Goal: Task Accomplishment & Management: Manage account settings

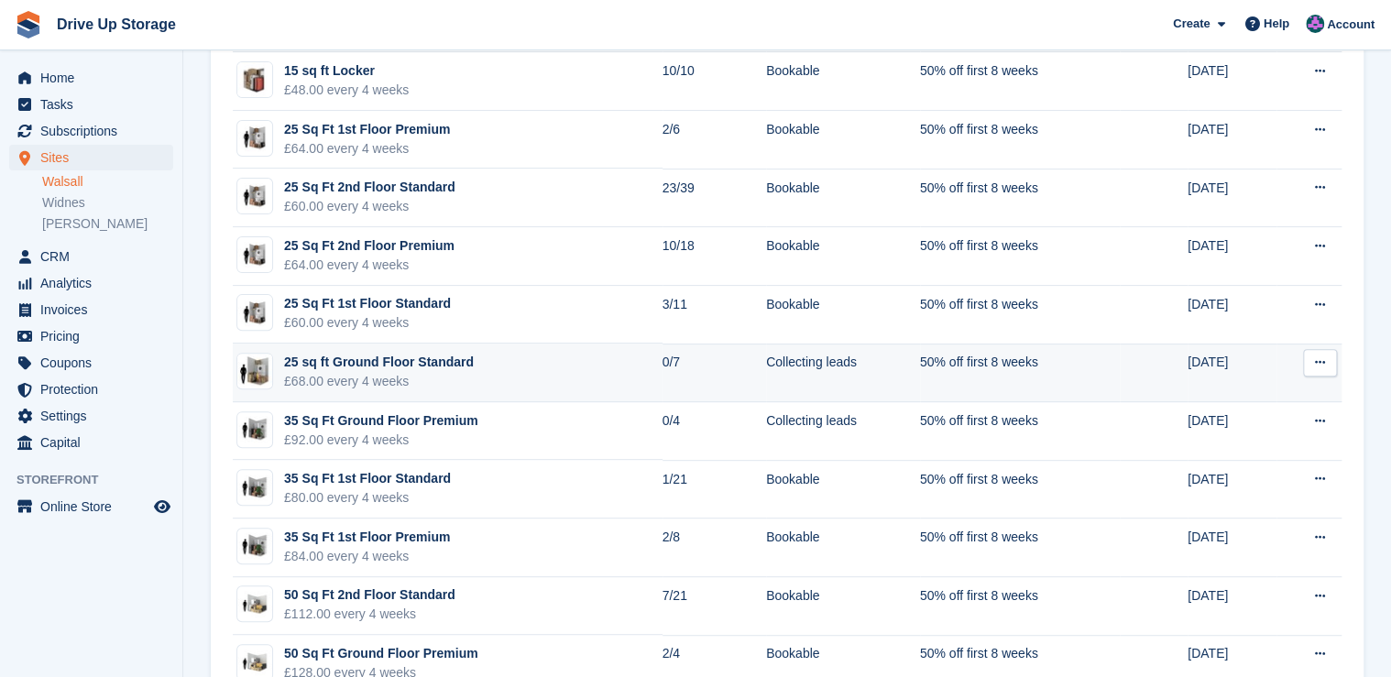
scroll to position [147, 0]
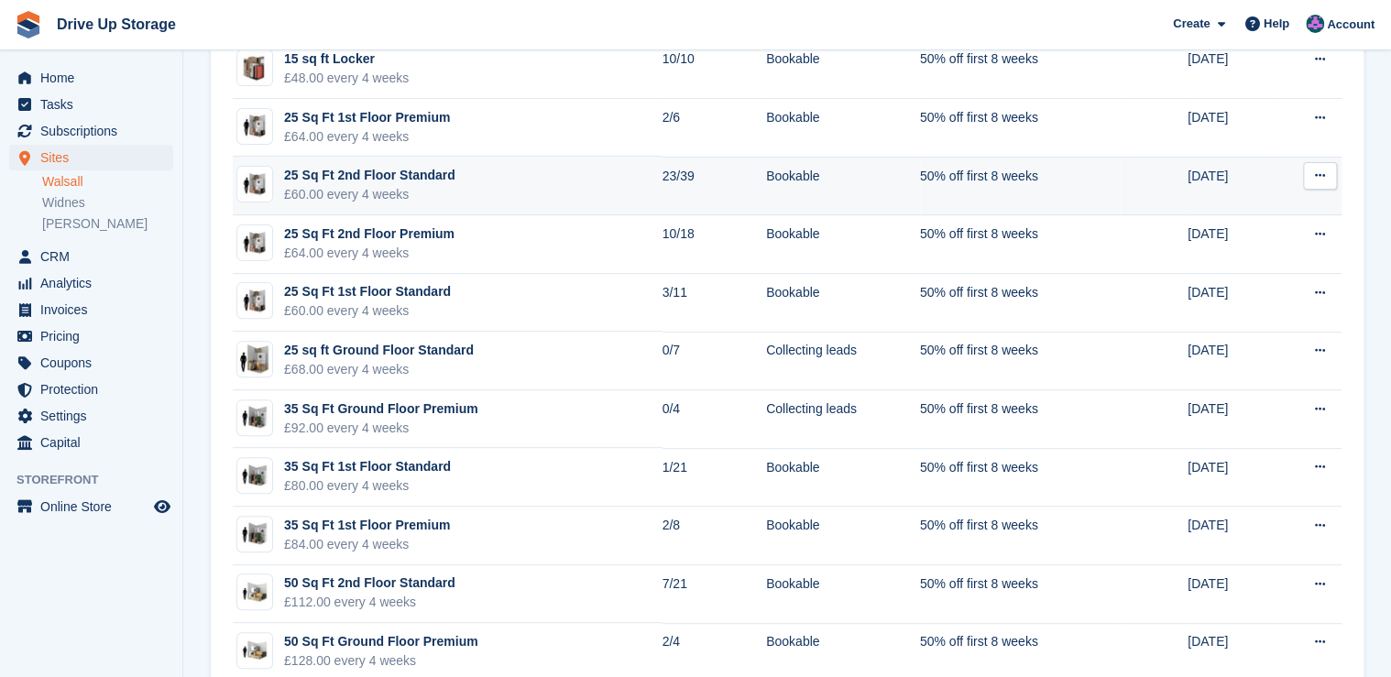
click at [411, 182] on div "25 Sq Ft 2nd Floor Standard" at bounding box center [369, 175] width 171 height 19
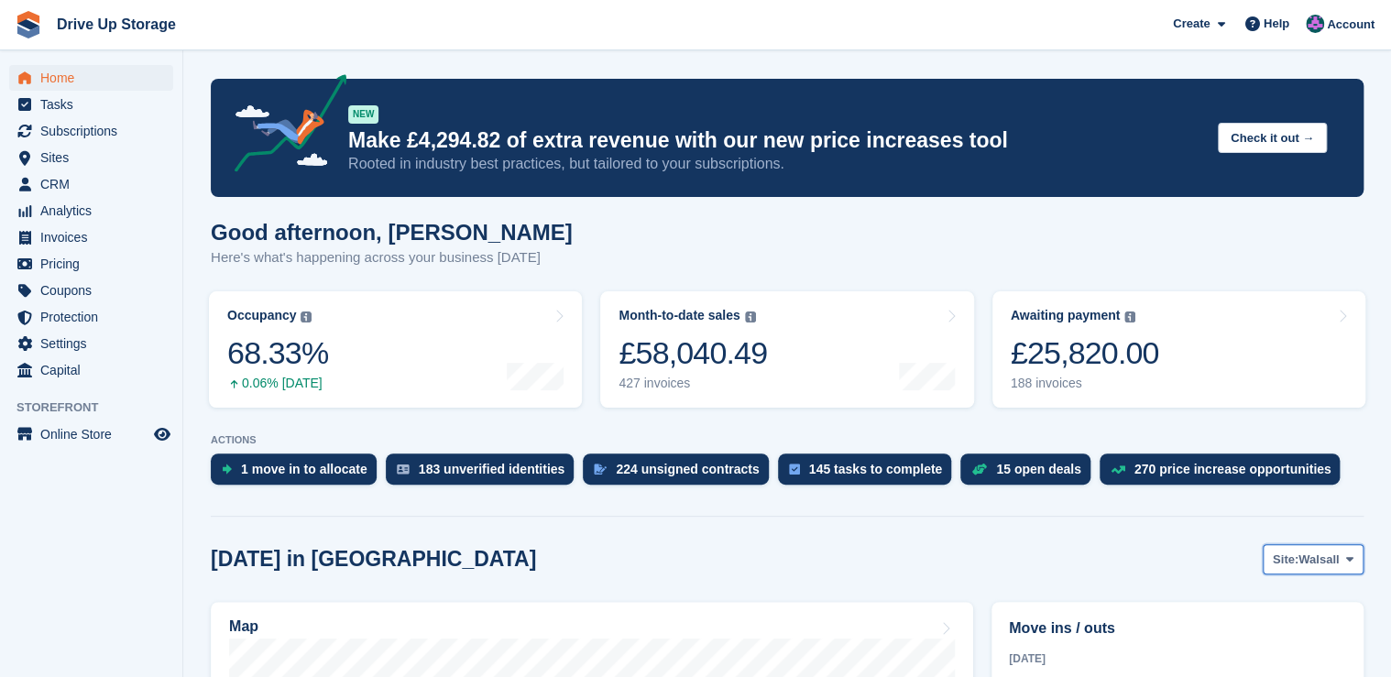
click at [1343, 565] on span at bounding box center [1350, 559] width 15 height 15
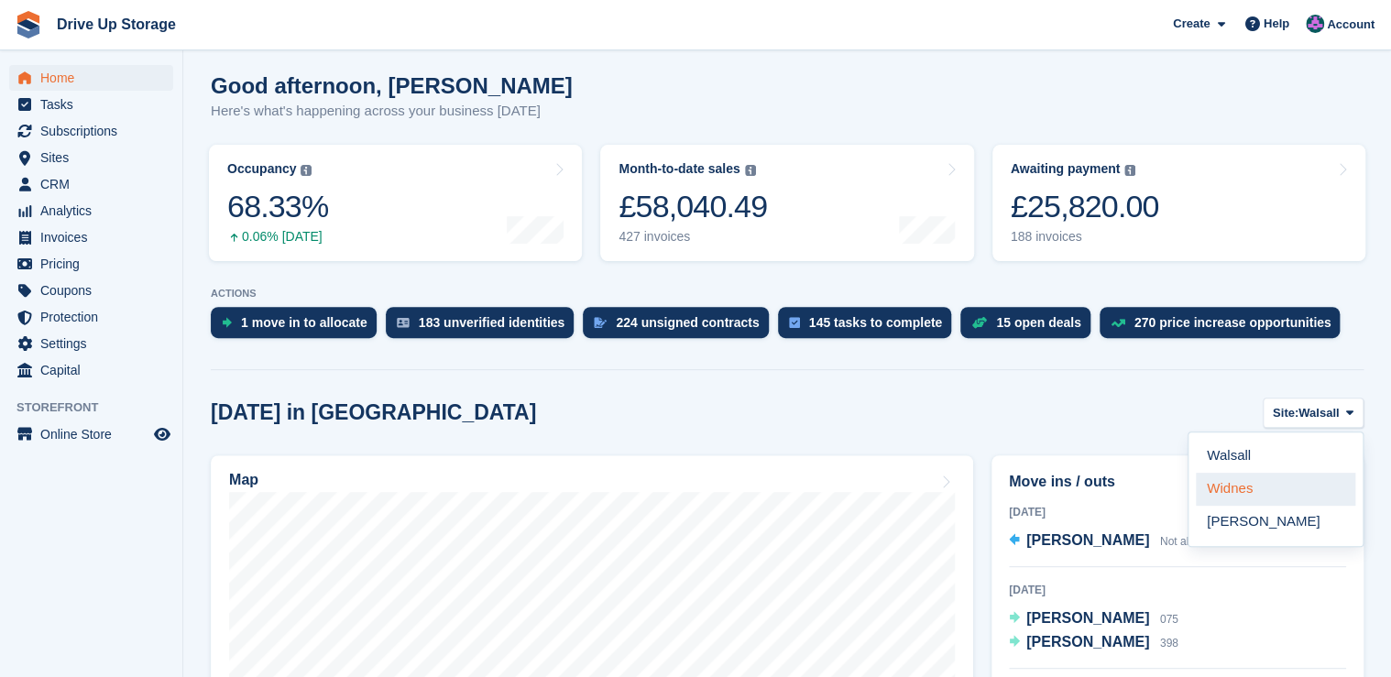
click at [1232, 496] on link "Widnes" at bounding box center [1275, 489] width 159 height 33
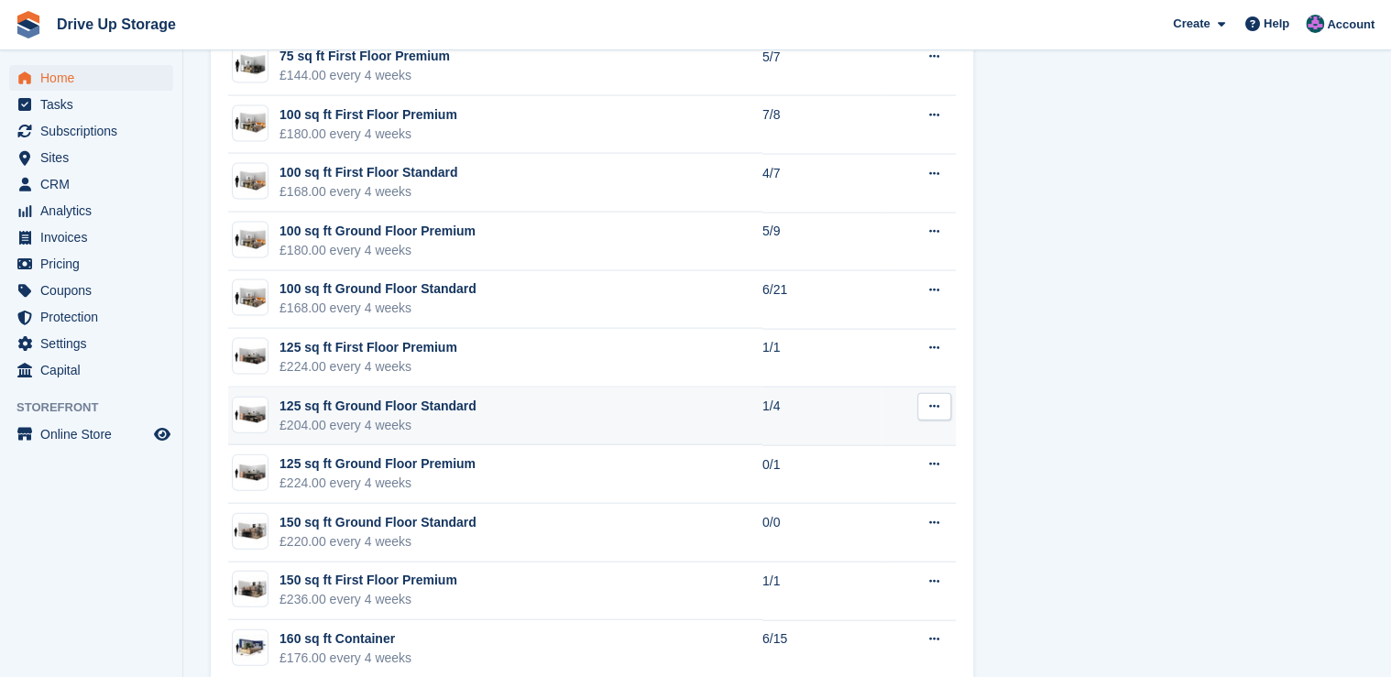
scroll to position [1906, 0]
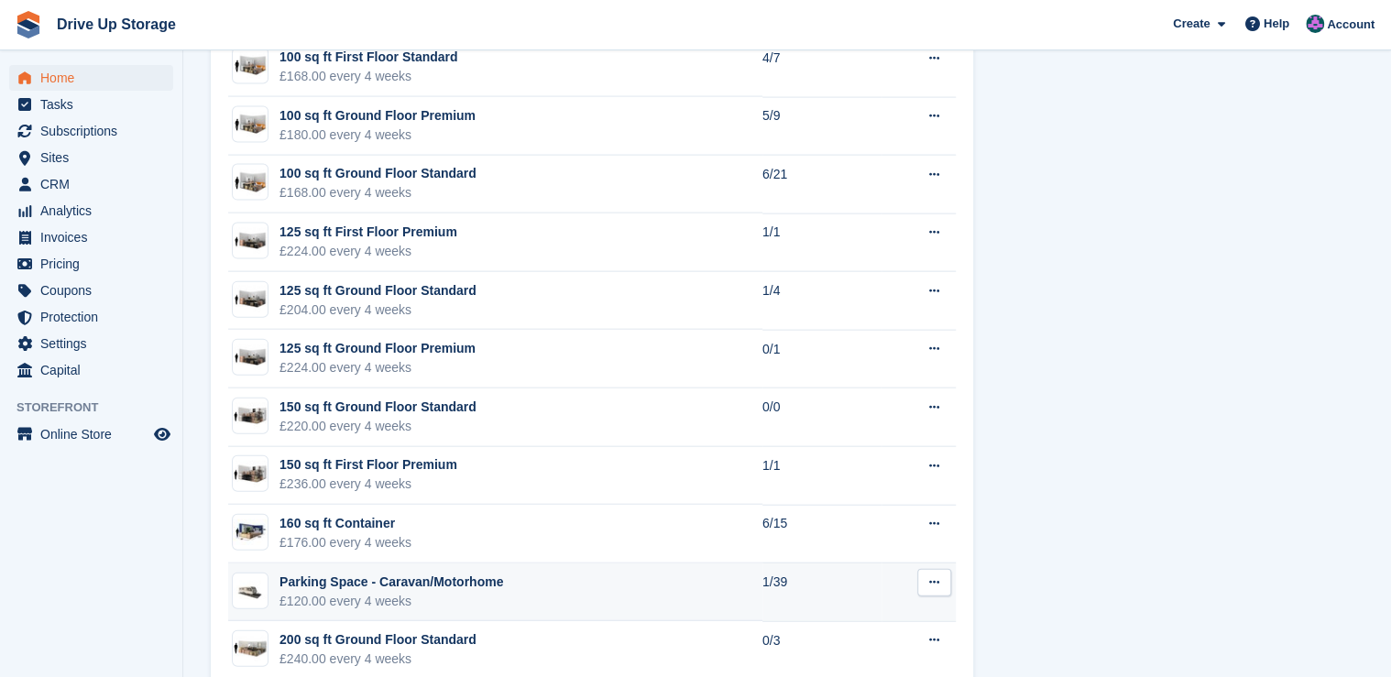
click at [381, 579] on div "Parking Space - Caravan/Motorhome" at bounding box center [392, 582] width 224 height 19
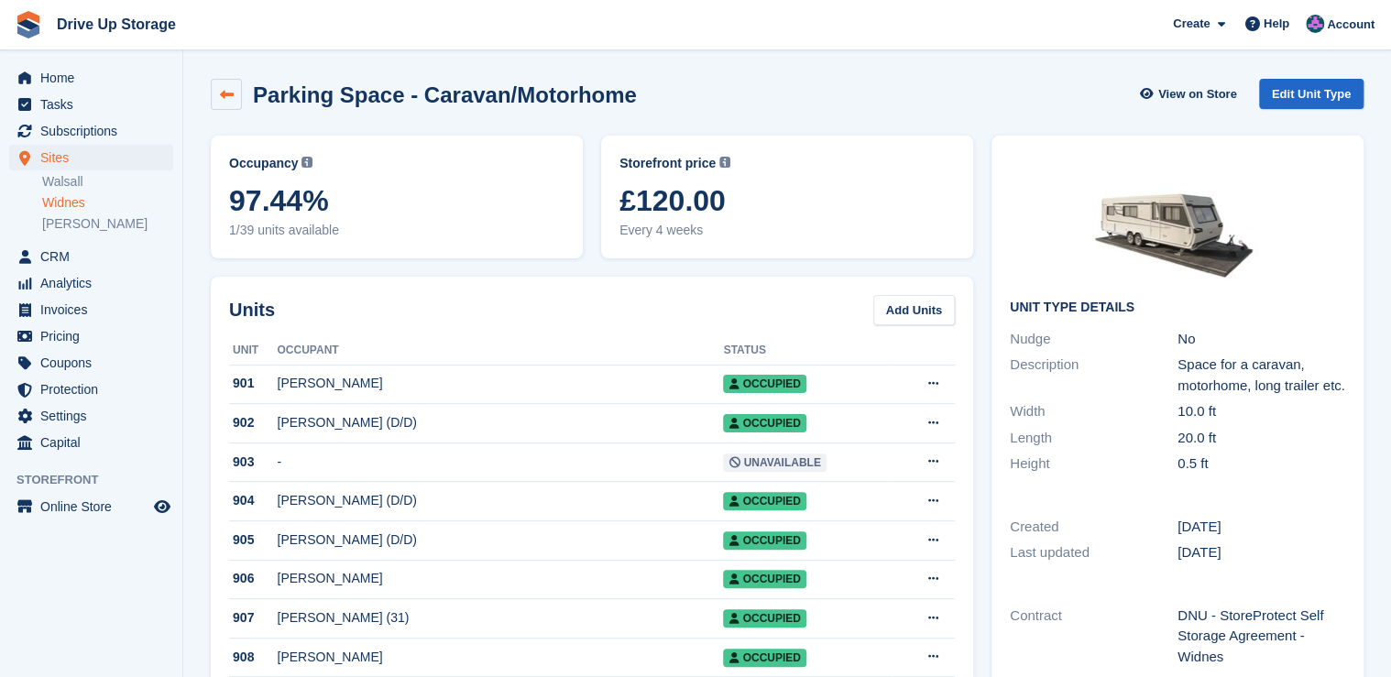
click at [235, 95] on link at bounding box center [226, 94] width 31 height 31
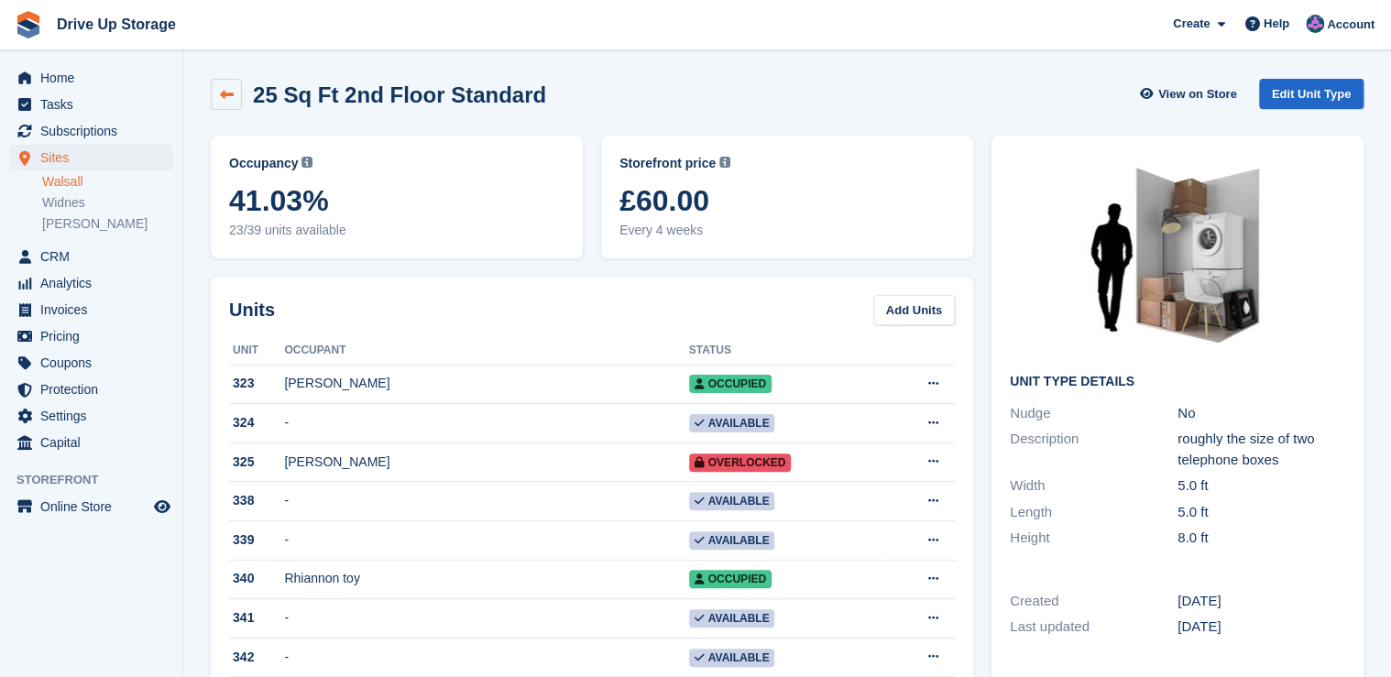
click at [227, 91] on icon at bounding box center [227, 95] width 14 height 14
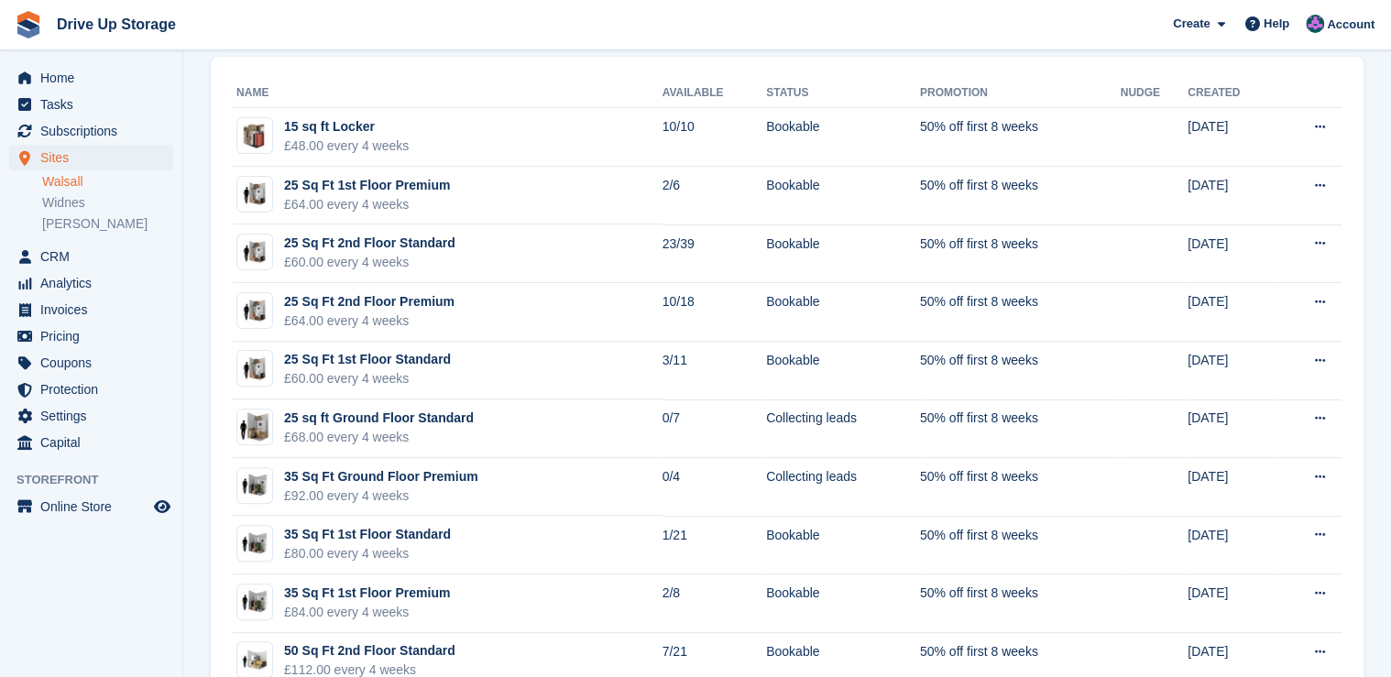
scroll to position [73, 0]
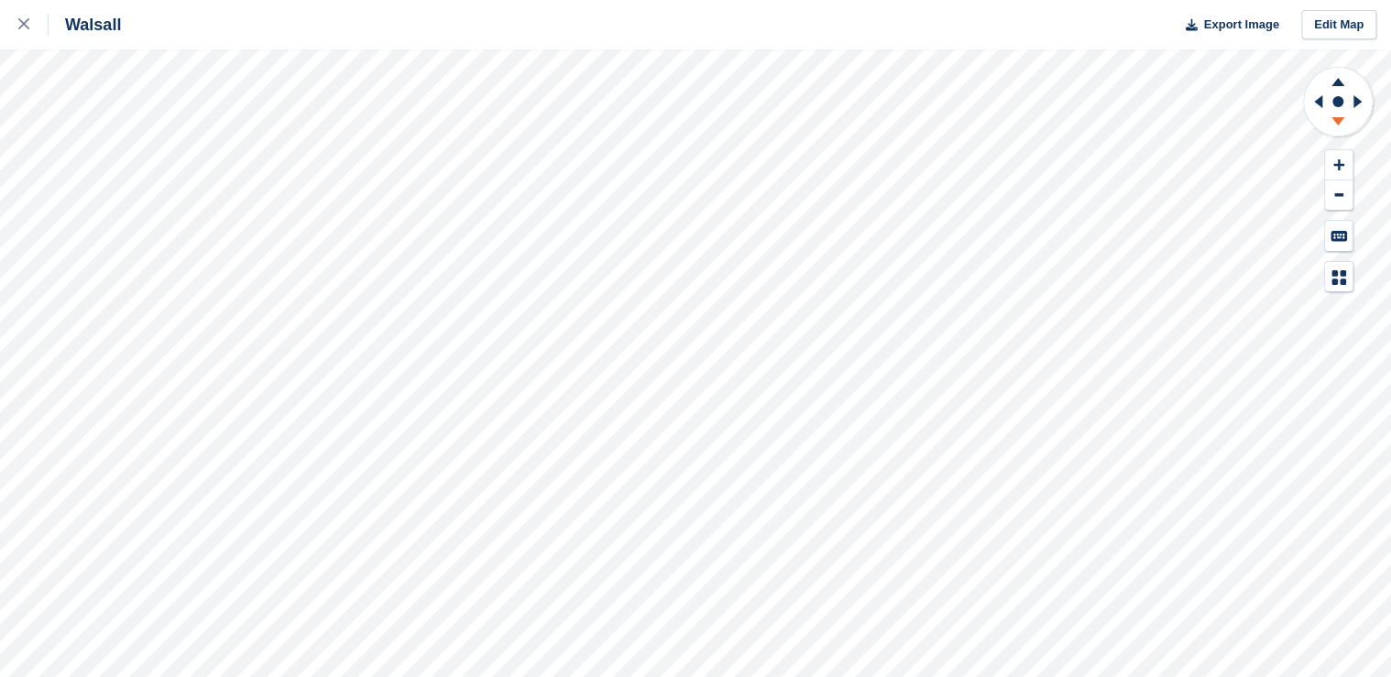
click at [1342, 126] on icon at bounding box center [1338, 124] width 48 height 23
click at [1343, 84] on icon at bounding box center [1338, 79] width 48 height 23
click at [1338, 123] on icon at bounding box center [1338, 121] width 13 height 8
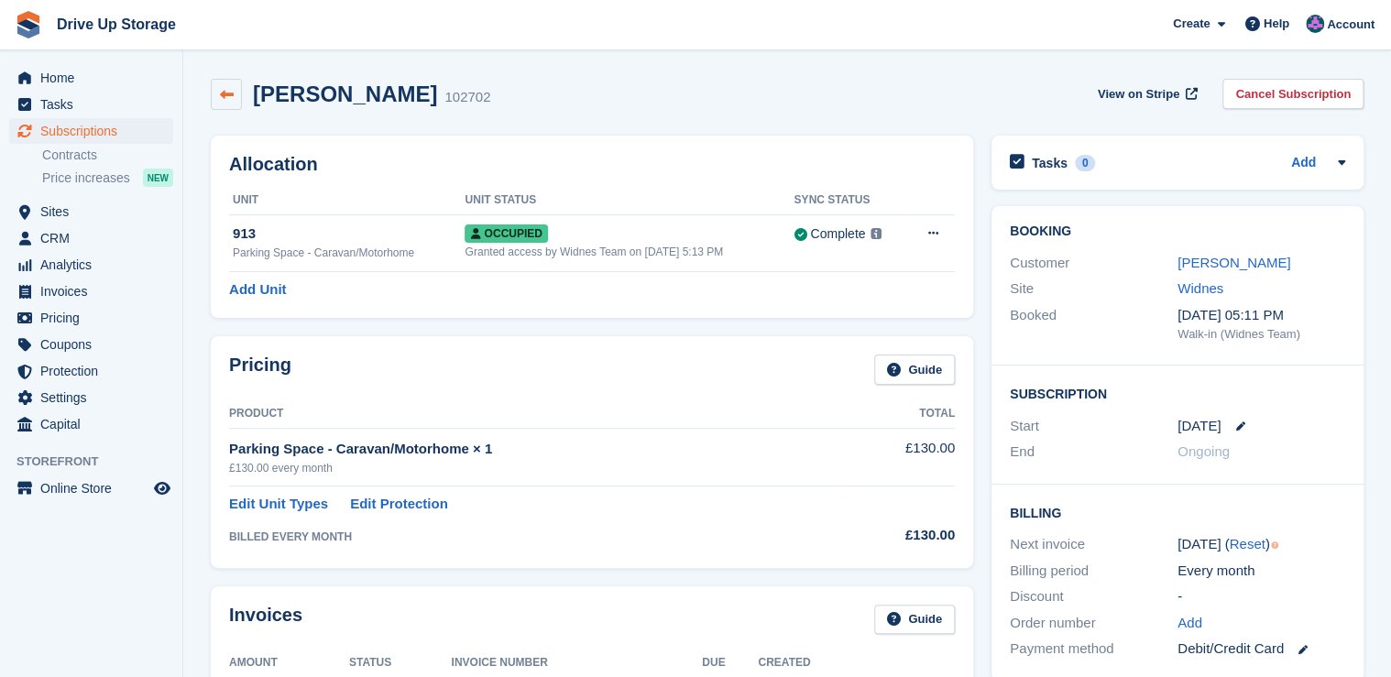
click at [231, 94] on icon at bounding box center [227, 95] width 14 height 14
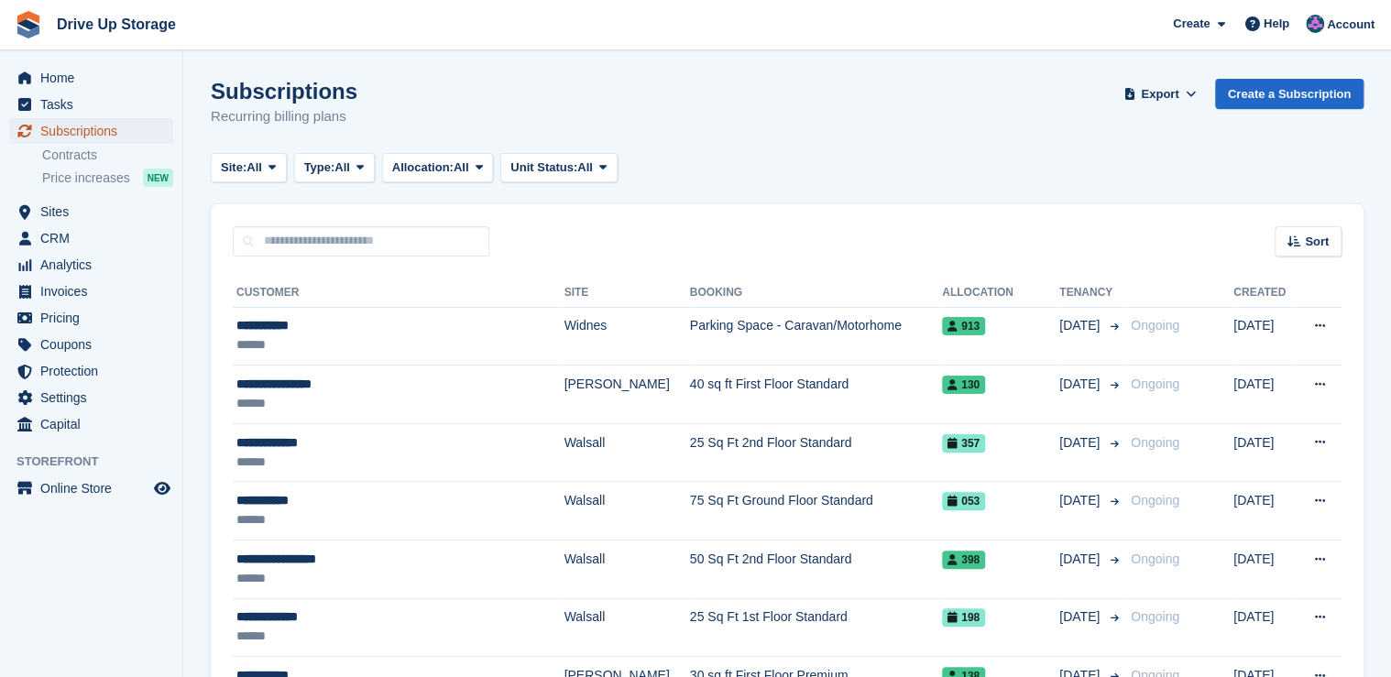
click at [117, 130] on span "Subscriptions" at bounding box center [95, 131] width 110 height 26
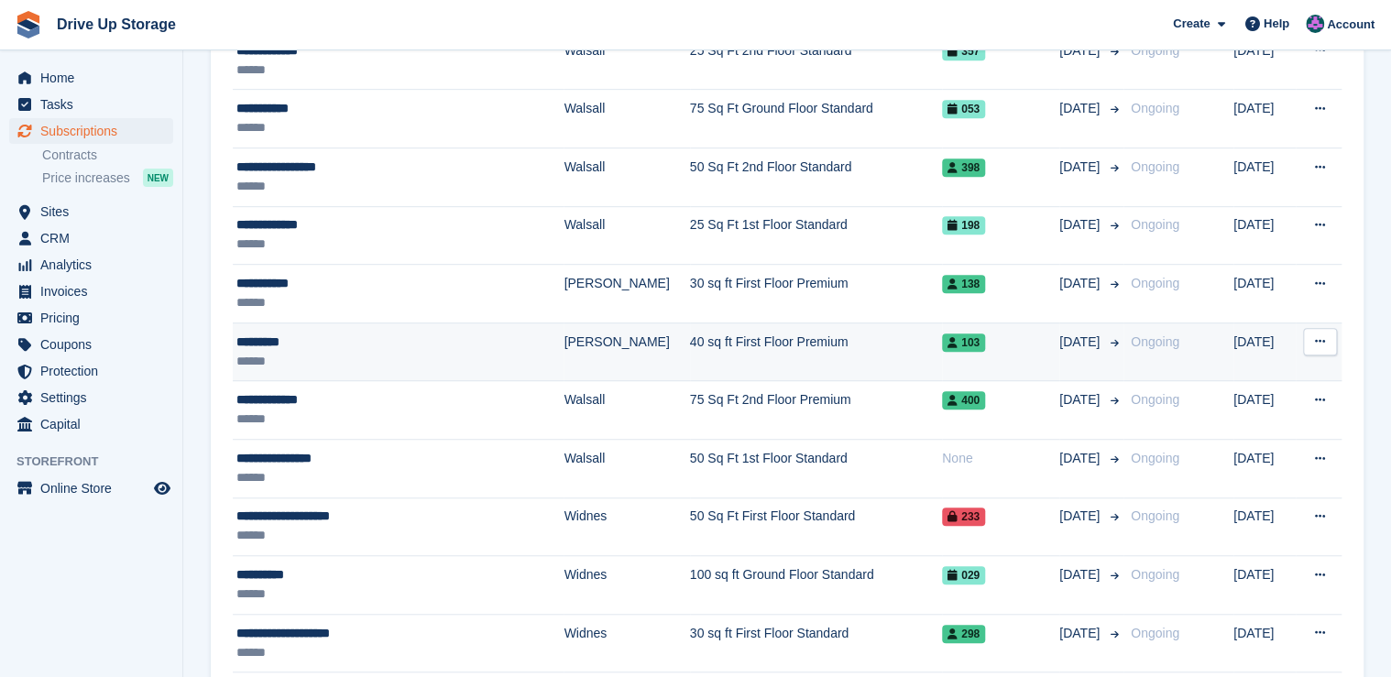
scroll to position [440, 0]
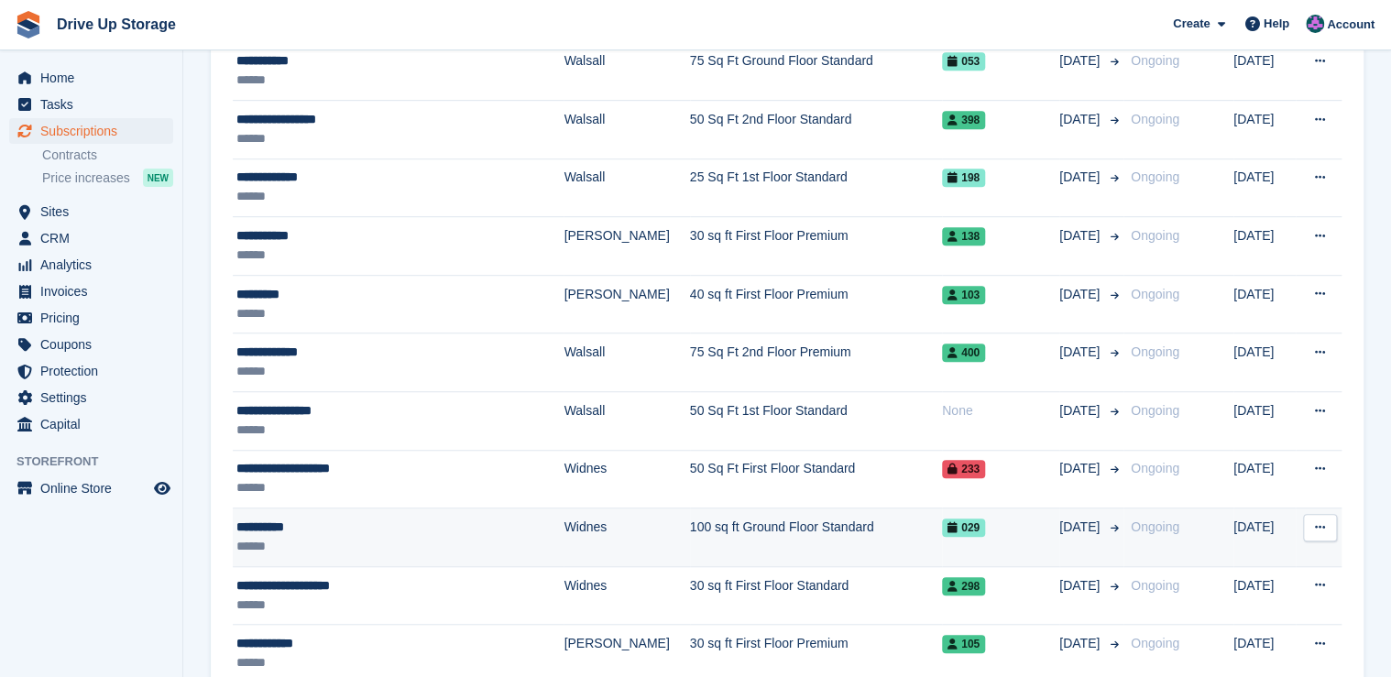
click at [282, 528] on div "**********" at bounding box center [373, 527] width 274 height 19
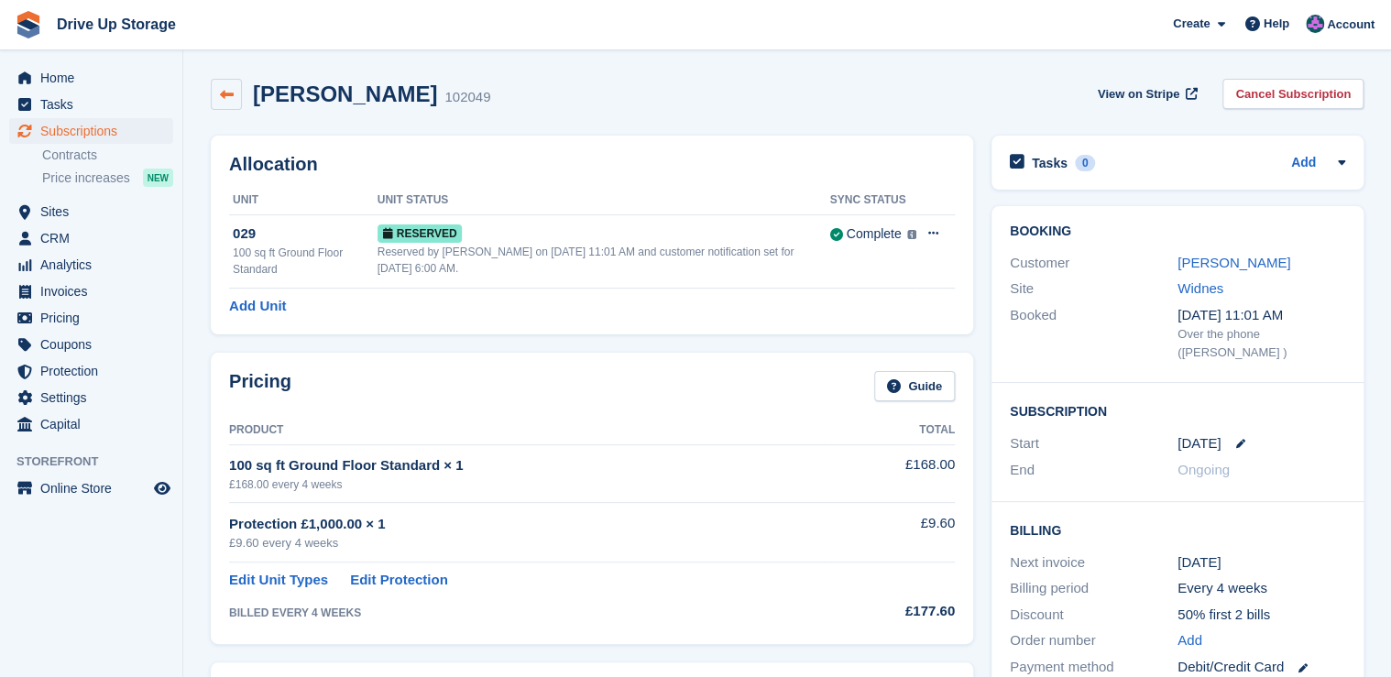
click at [227, 92] on icon at bounding box center [227, 95] width 14 height 14
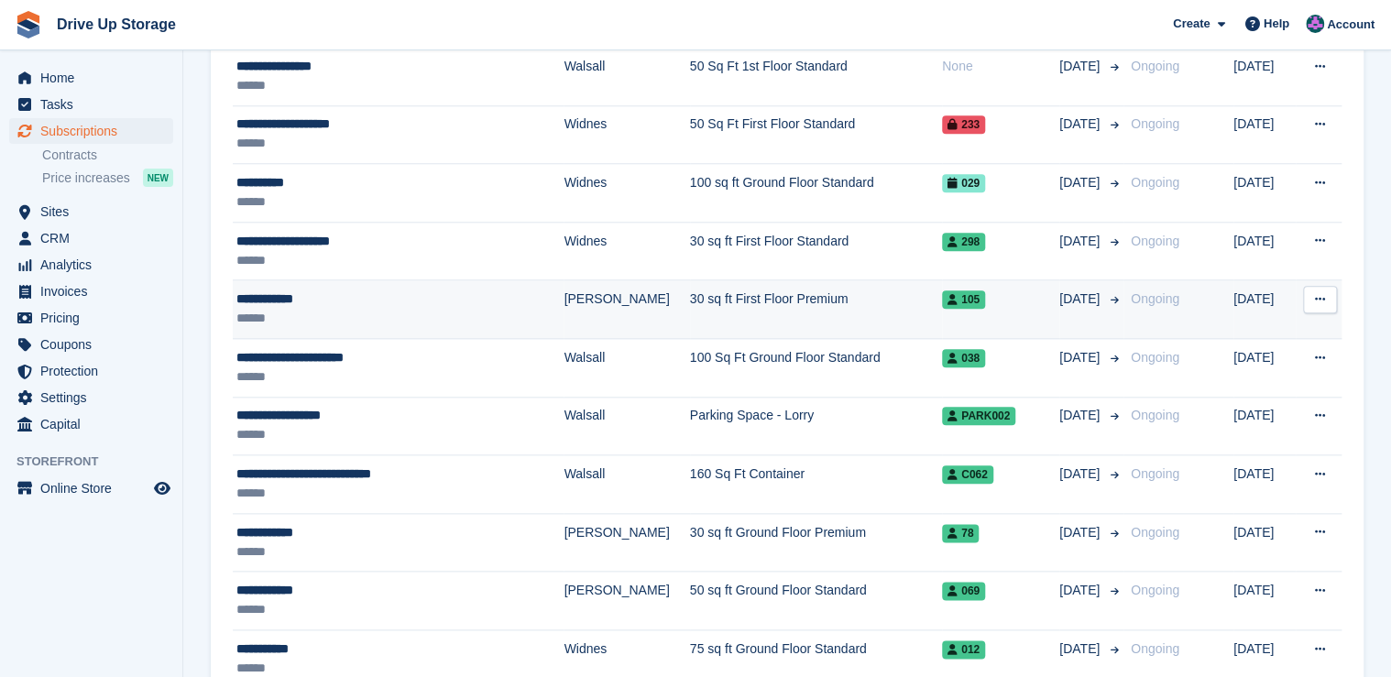
scroll to position [806, 0]
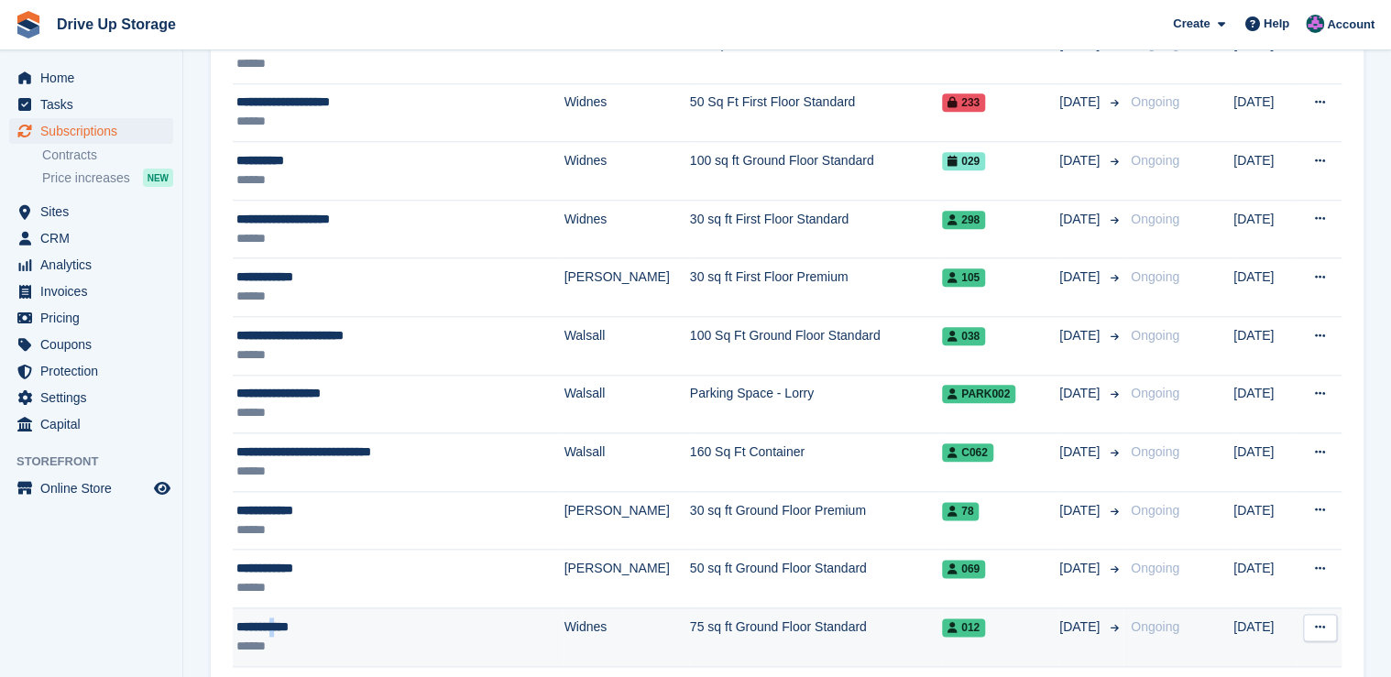
click at [286, 621] on div "**********" at bounding box center [373, 627] width 274 height 19
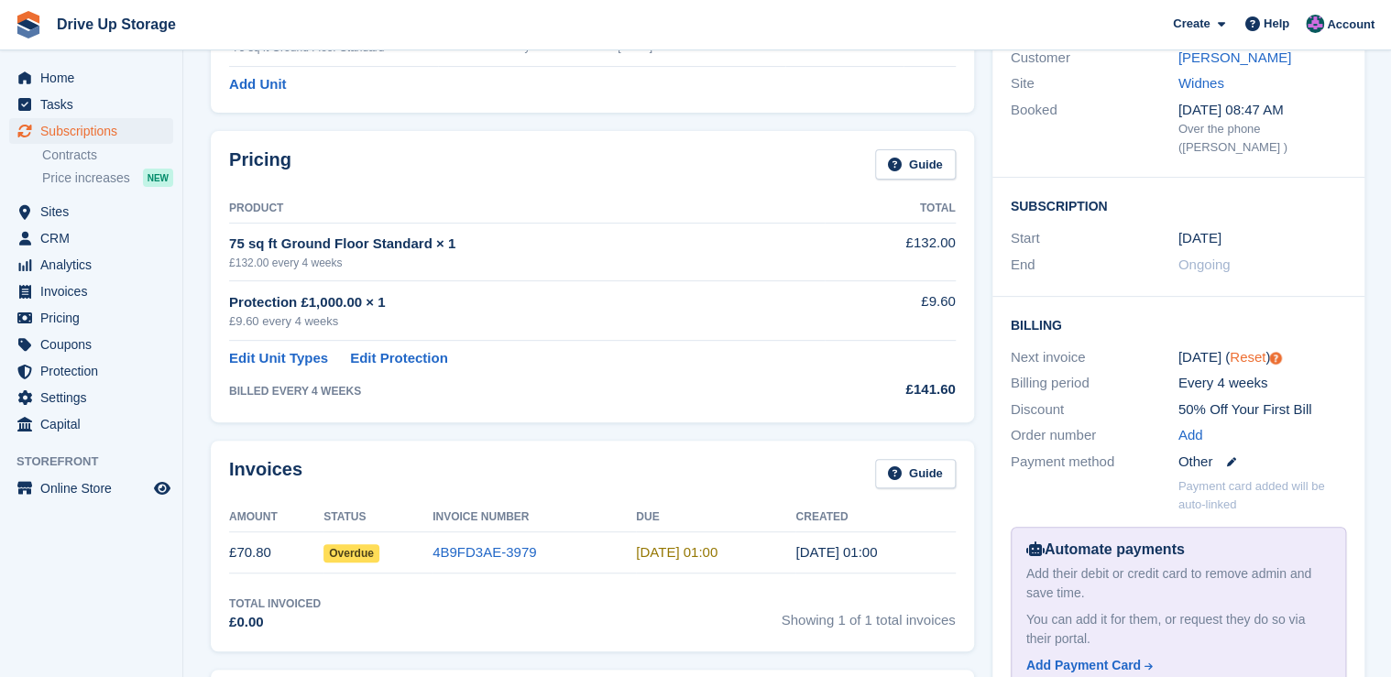
scroll to position [73, 0]
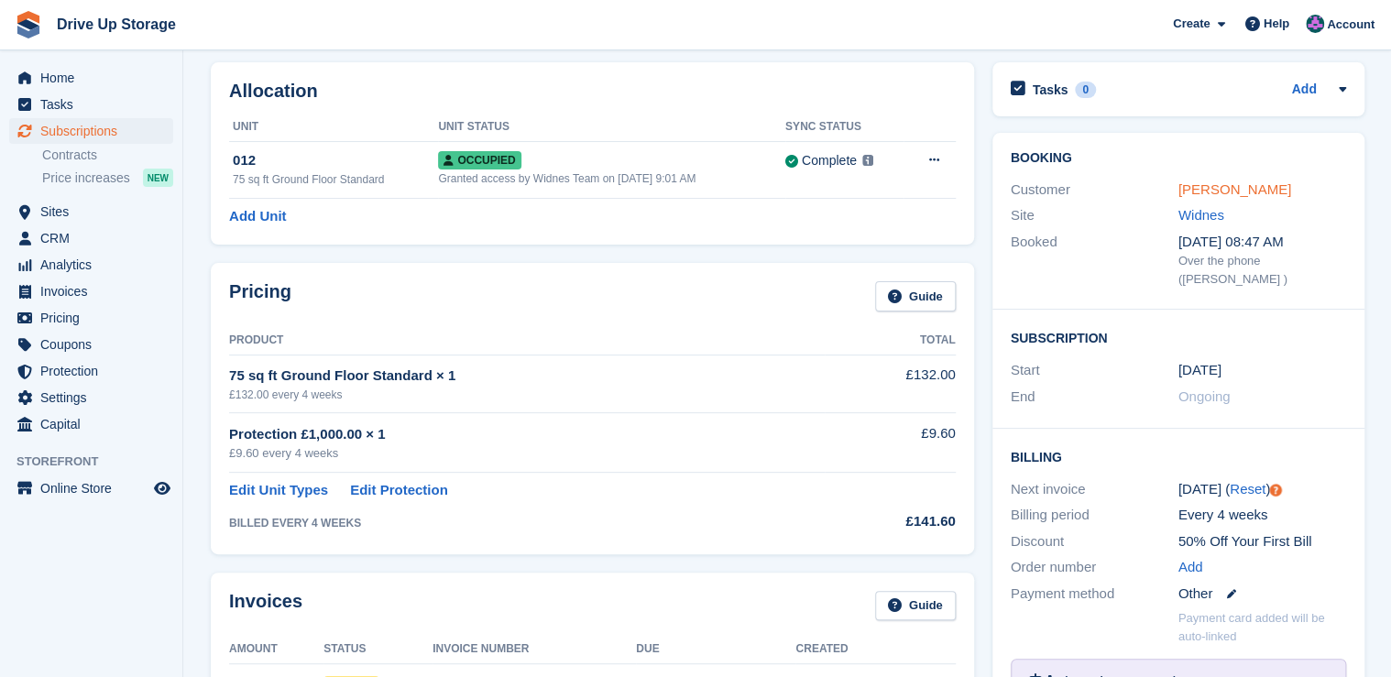
click at [1232, 188] on link "[PERSON_NAME]" at bounding box center [1235, 189] width 113 height 16
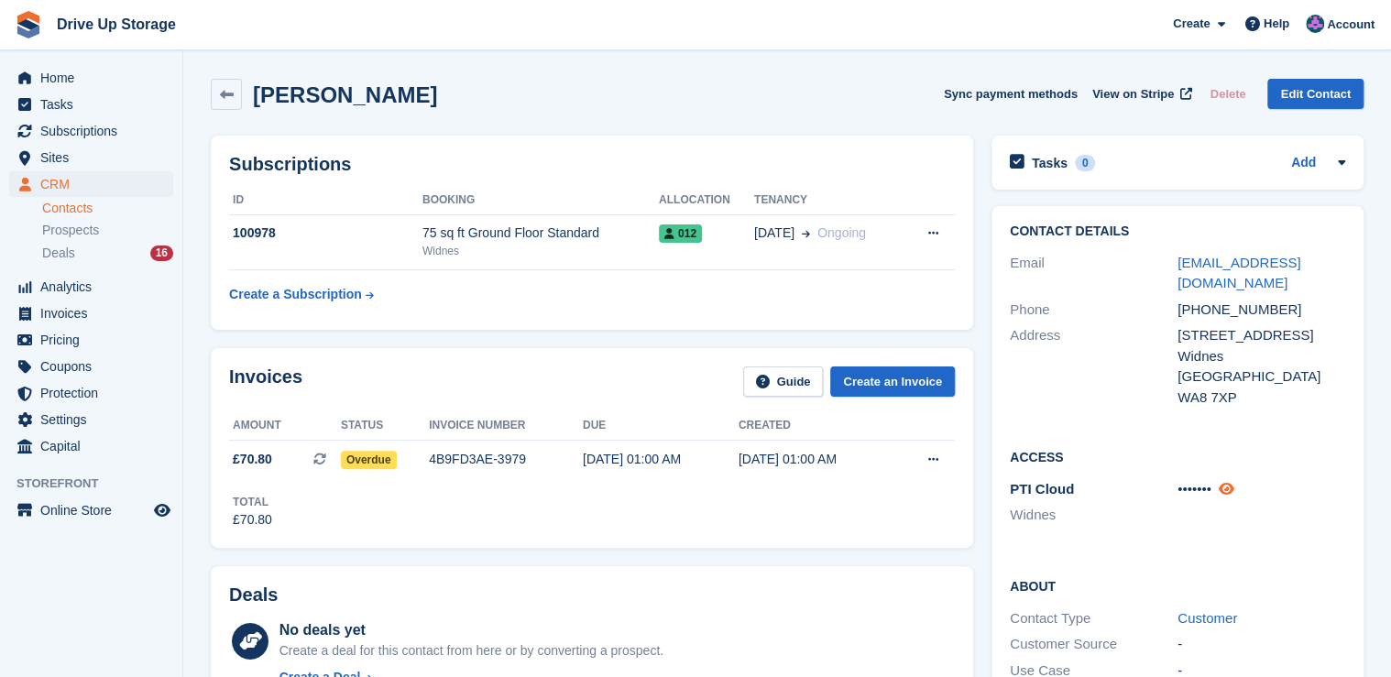
click at [1232, 482] on icon at bounding box center [1227, 489] width 16 height 14
click at [93, 128] on span "Subscriptions" at bounding box center [95, 131] width 110 height 26
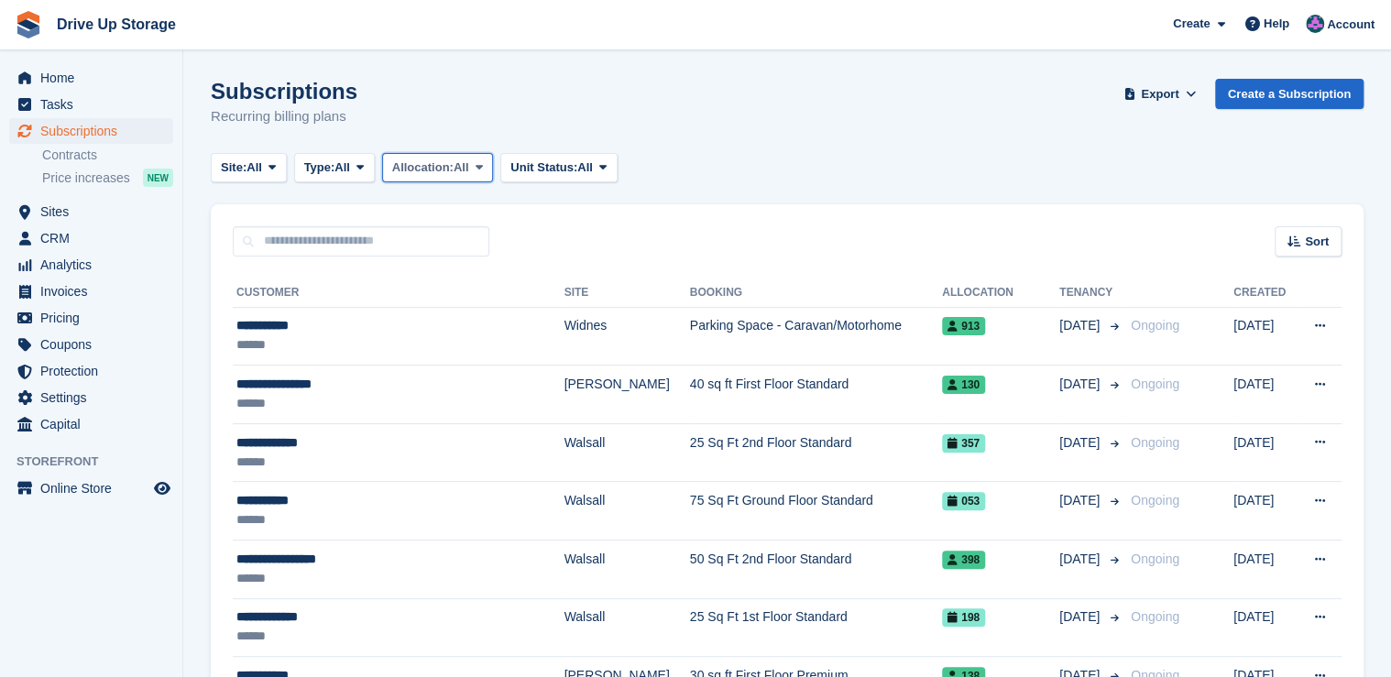
click at [487, 170] on span at bounding box center [479, 167] width 15 height 15
click at [631, 232] on div "Sort Sort by Customer name Date created Move in date Move out date Created (old…" at bounding box center [787, 230] width 1153 height 52
click at [281, 169] on button "Site: All" at bounding box center [249, 168] width 76 height 30
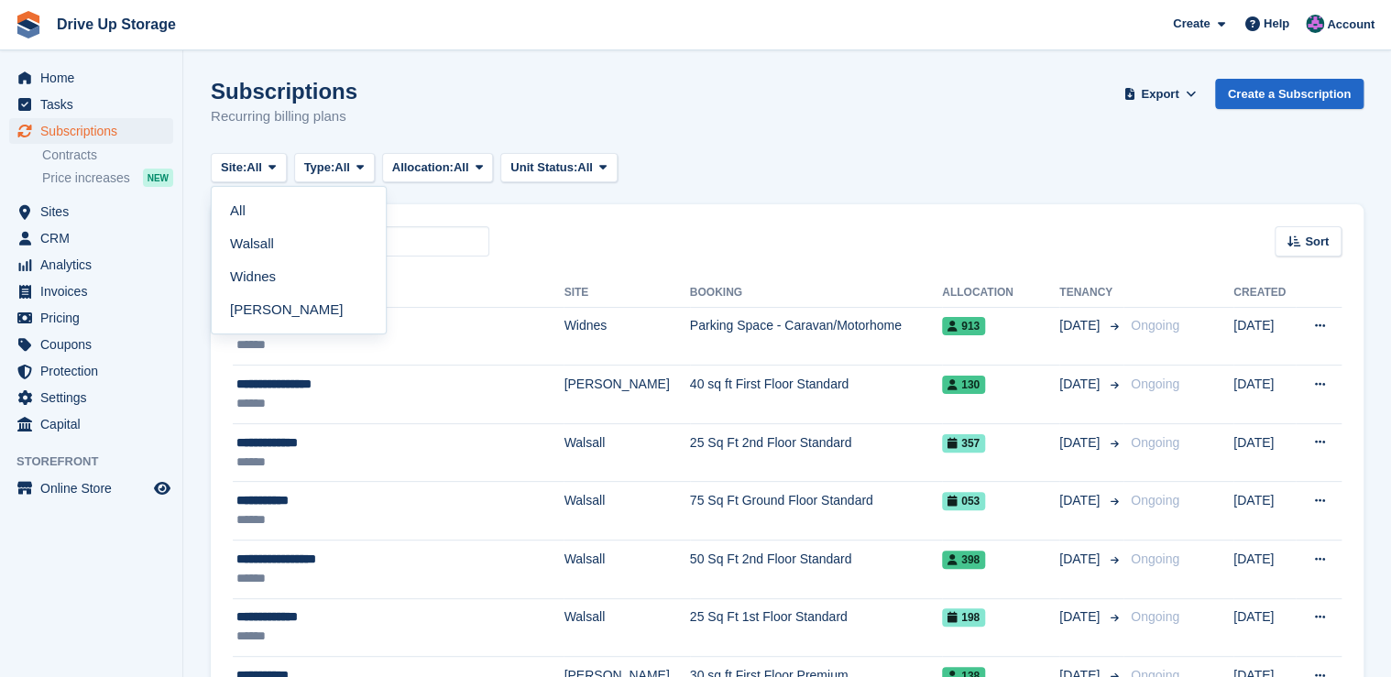
click at [265, 249] on link "Walsall" at bounding box center [298, 243] width 159 height 33
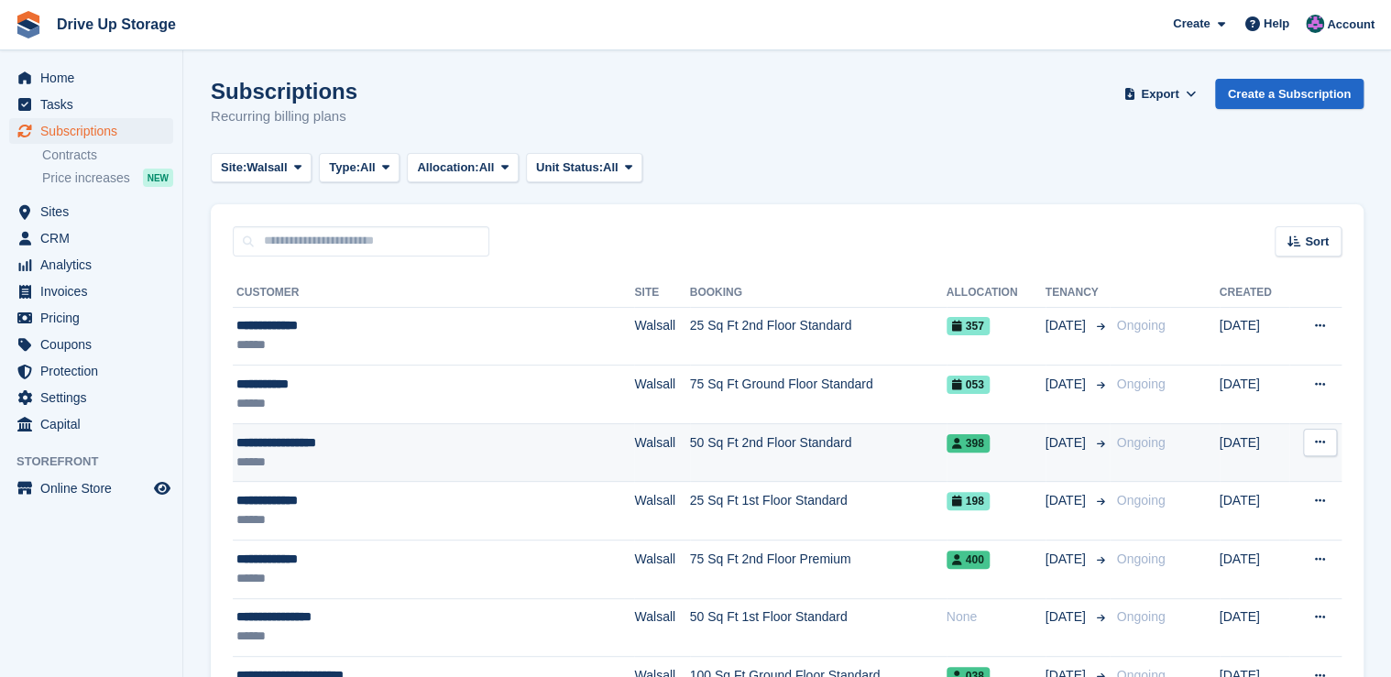
click at [291, 444] on div "**********" at bounding box center [383, 442] width 294 height 19
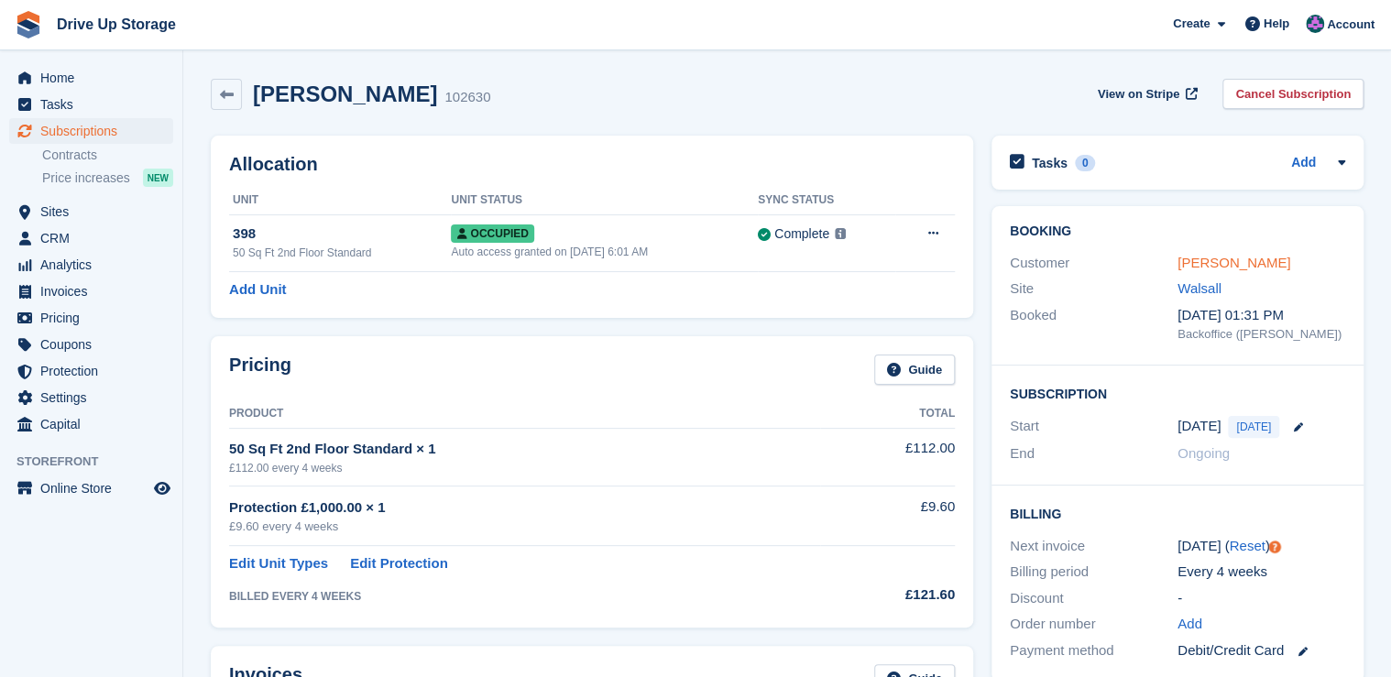
click at [1259, 264] on link "[PERSON_NAME]" at bounding box center [1234, 263] width 113 height 16
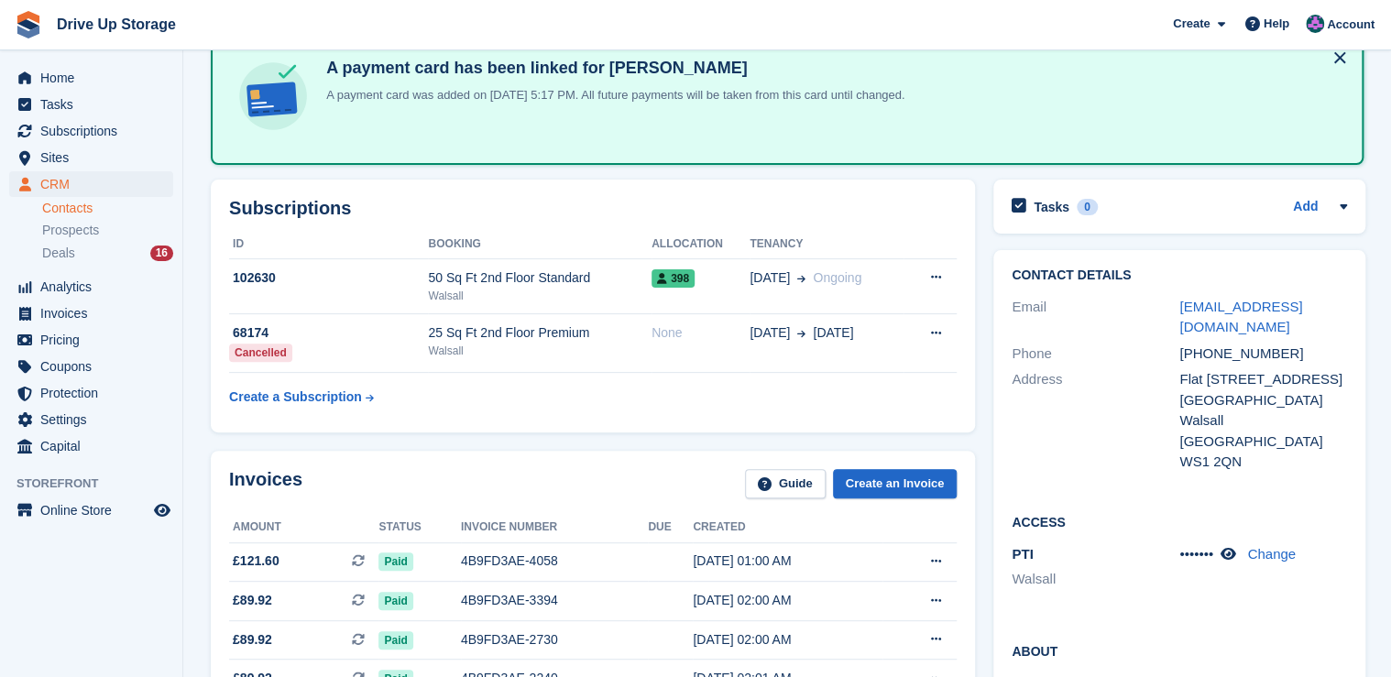
scroll to position [220, 0]
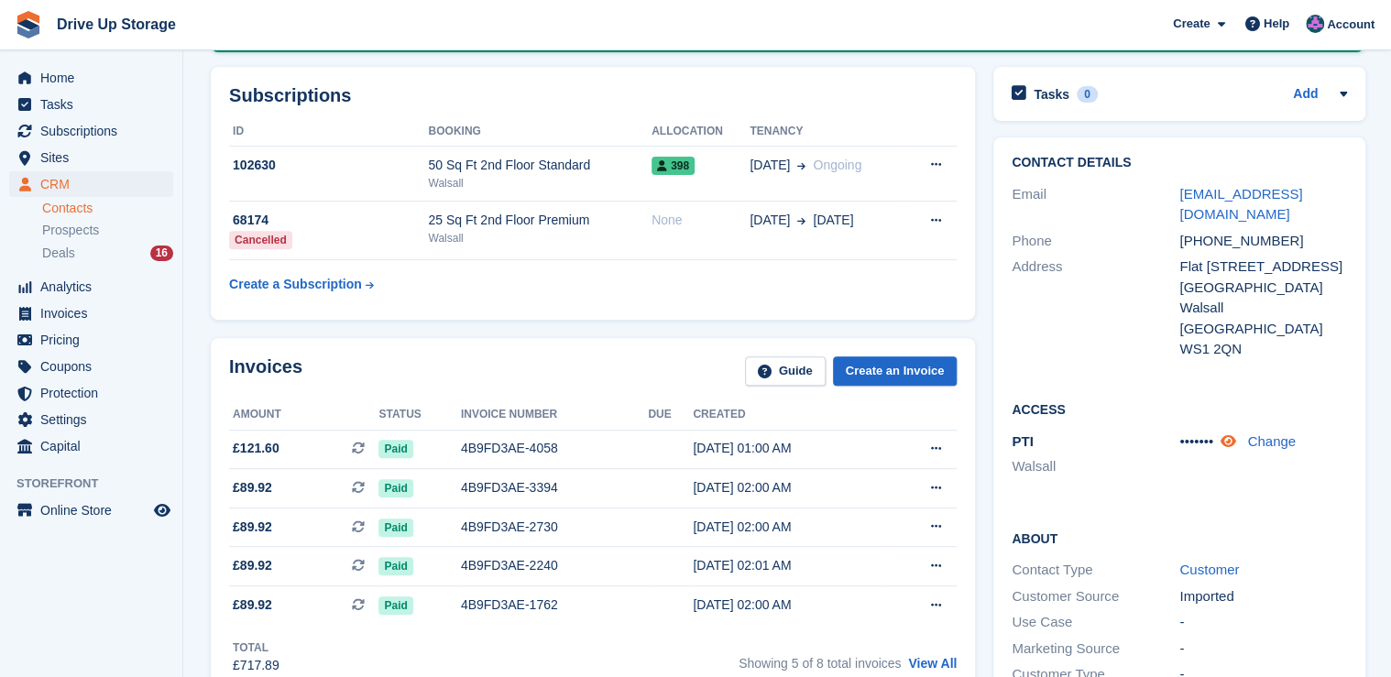
click at [1232, 434] on icon at bounding box center [1229, 441] width 16 height 14
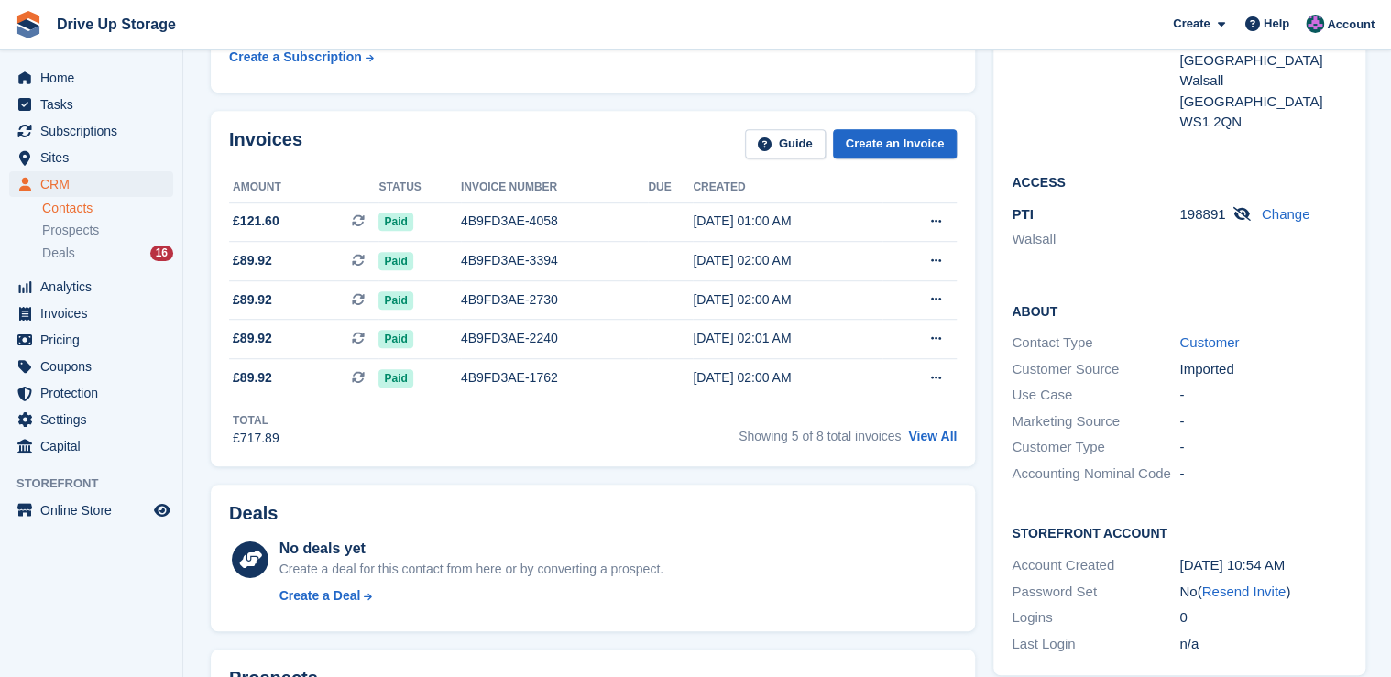
scroll to position [440, 0]
